Goal: Task Accomplishment & Management: Use online tool/utility

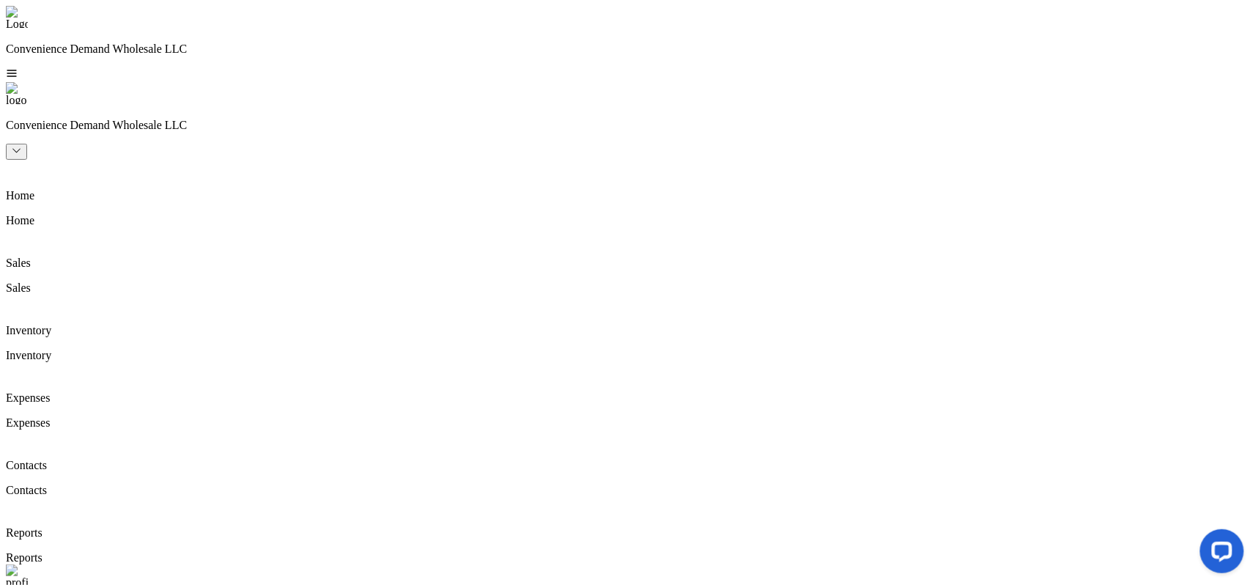
drag, startPoint x: 1176, startPoint y: 32, endPoint x: 1155, endPoint y: 42, distance: 23.6
